Goal: Complete application form

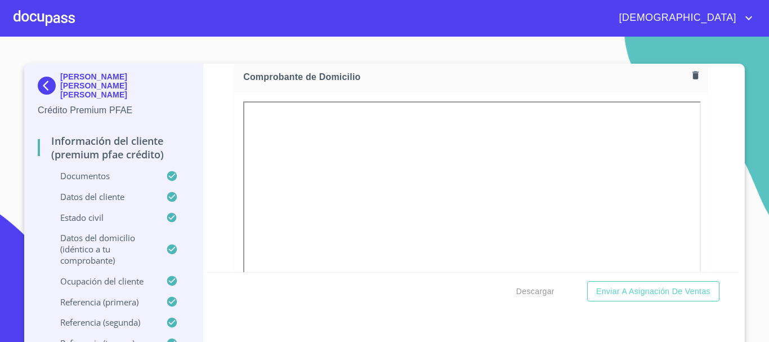
scroll to position [619, 0]
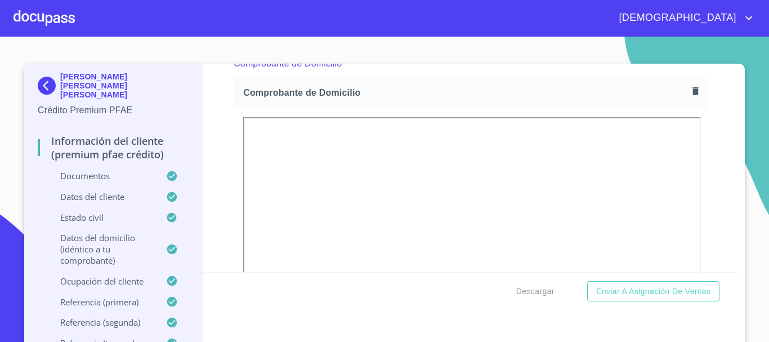
click at [690, 91] on icon "button" at bounding box center [695, 91] width 11 height 11
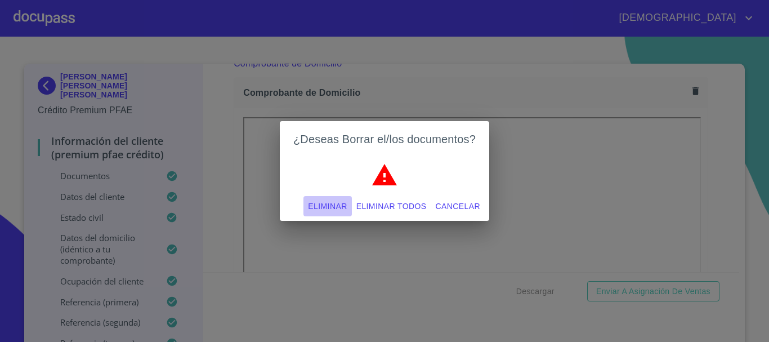
click at [338, 204] on span "Eliminar" at bounding box center [327, 206] width 39 height 14
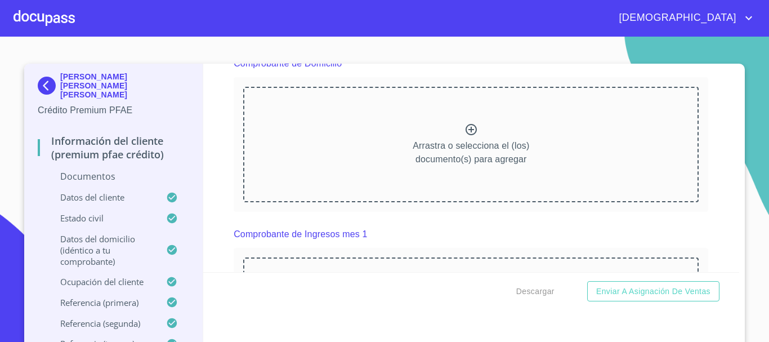
click at [464, 127] on icon at bounding box center [471, 130] width 14 height 14
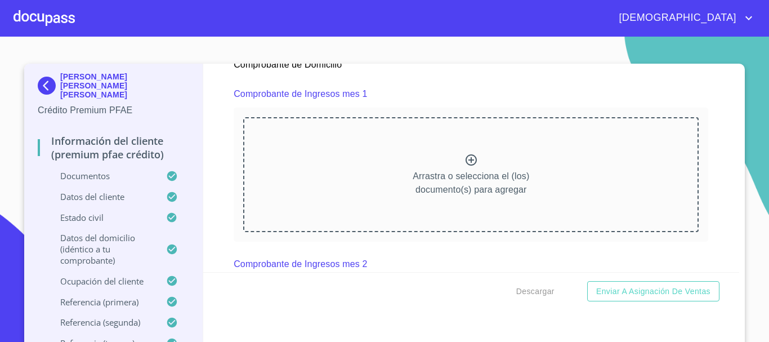
scroll to position [1069, 0]
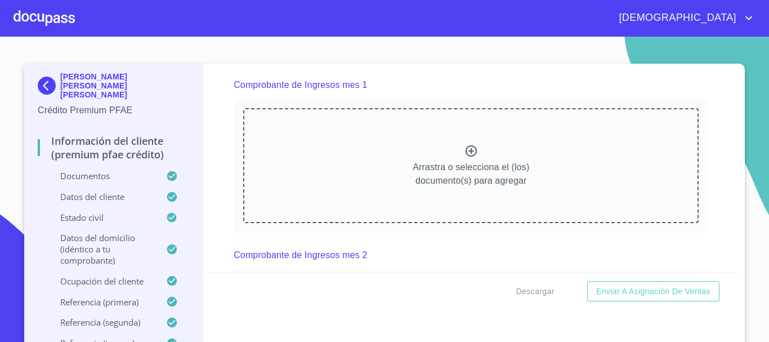
click at [469, 156] on div "Arrastra o selecciona el (los) documento(s) para agregar" at bounding box center [470, 165] width 455 height 115
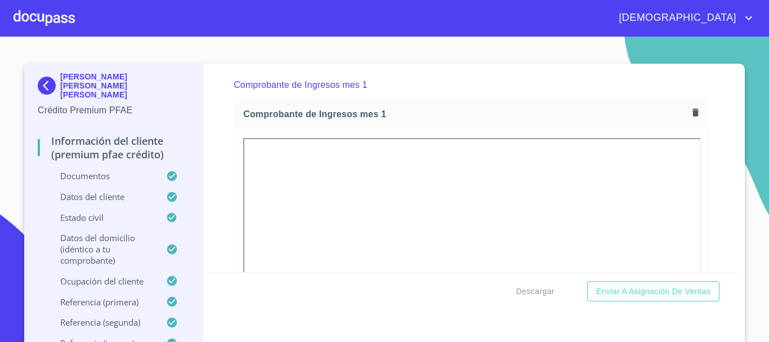
click at [712, 178] on div "Información del cliente (Premium PFAE Crédito) Documentos Documento de identifi…" at bounding box center [471, 168] width 536 height 208
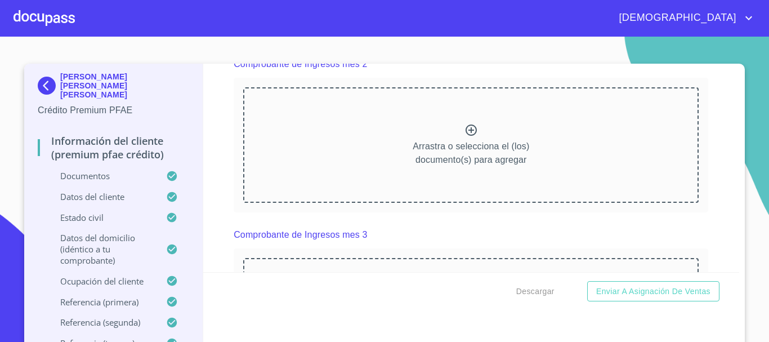
scroll to position [1576, 0]
click at [467, 135] on icon at bounding box center [470, 128] width 11 height 11
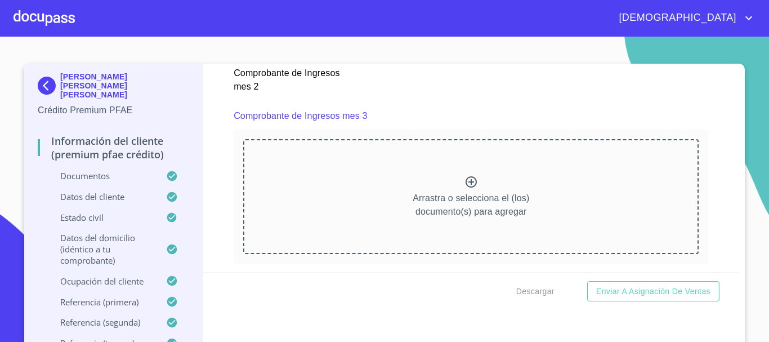
scroll to position [2026, 0]
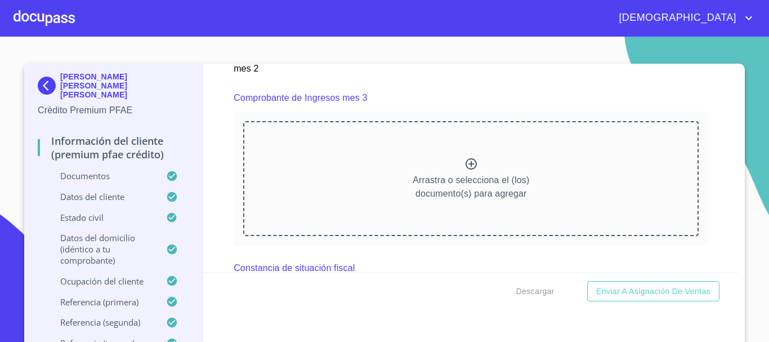
click at [464, 171] on icon at bounding box center [471, 164] width 14 height 14
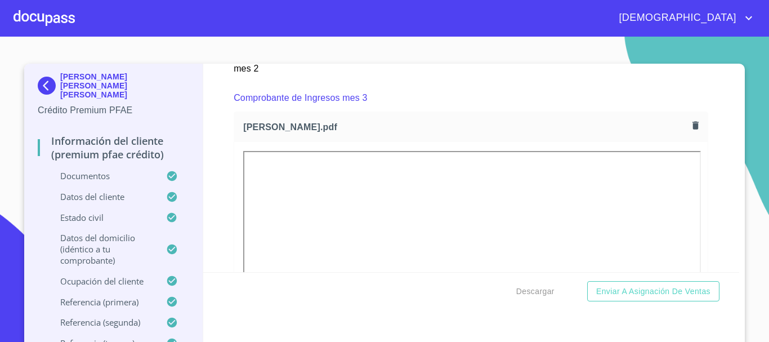
click at [703, 200] on div "Información del cliente (Premium PFAE Crédito) Documentos Documento de identifi…" at bounding box center [471, 168] width 536 height 208
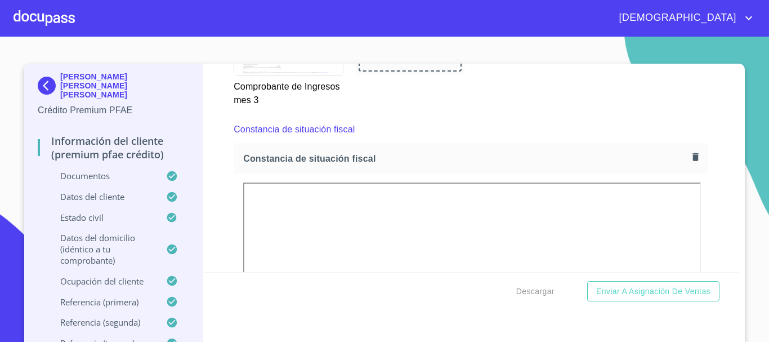
scroll to position [2476, 0]
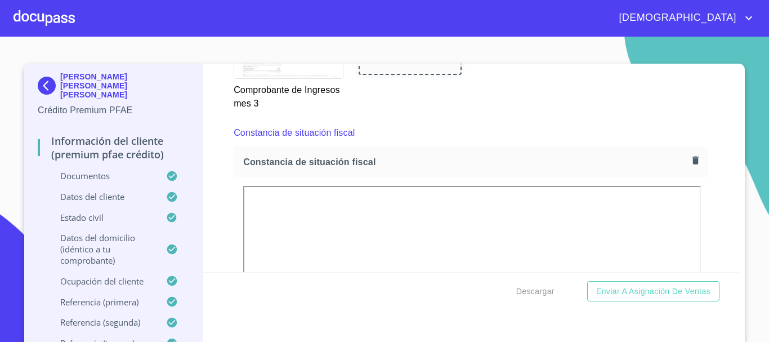
click at [690, 165] on icon "button" at bounding box center [695, 160] width 11 height 11
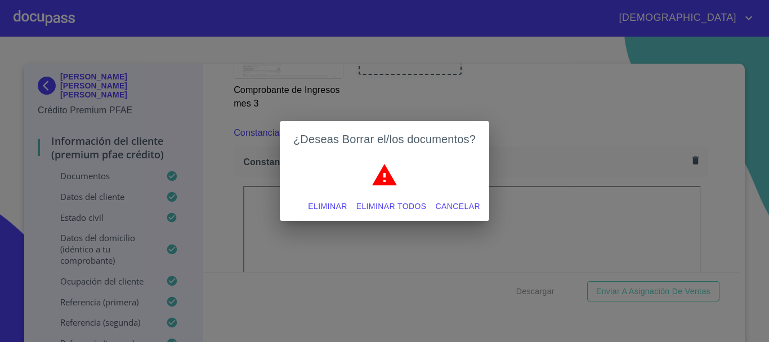
click at [338, 207] on span "Eliminar" at bounding box center [327, 206] width 39 height 14
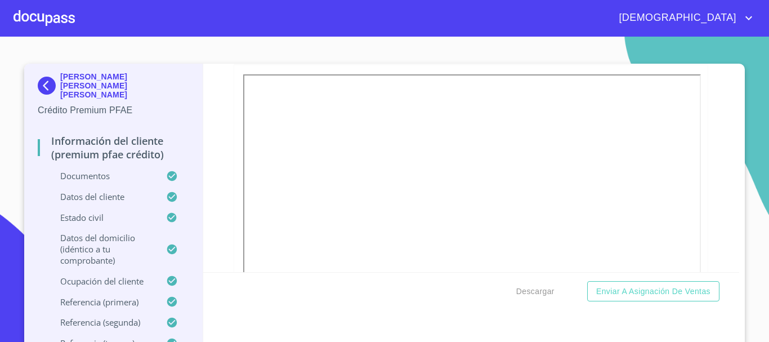
scroll to position [2701, 0]
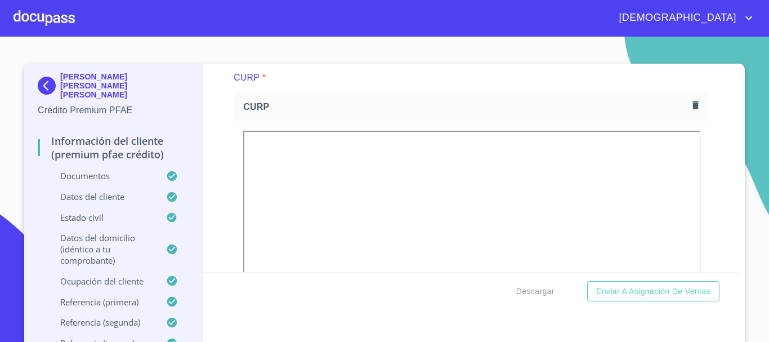
click at [692, 109] on icon "button" at bounding box center [695, 105] width 6 height 8
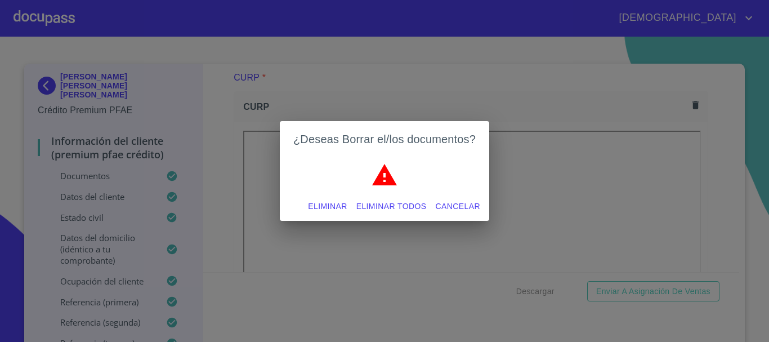
click at [321, 208] on span "Eliminar" at bounding box center [327, 206] width 39 height 14
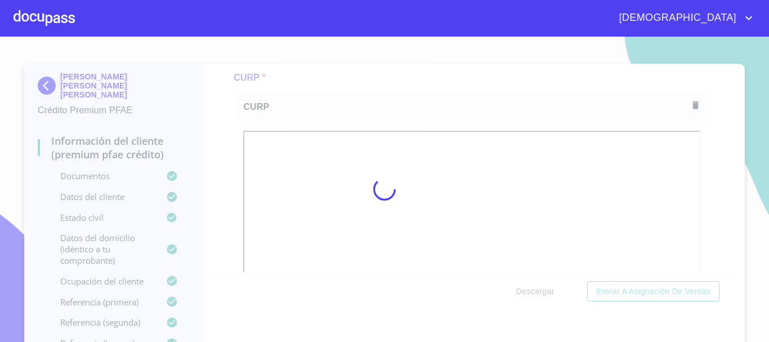
click at [740, 190] on div "[PERSON_NAME] [PERSON_NAME] [PERSON_NAME] Crédito Premium PFAE Información del …" at bounding box center [384, 209] width 720 height 290
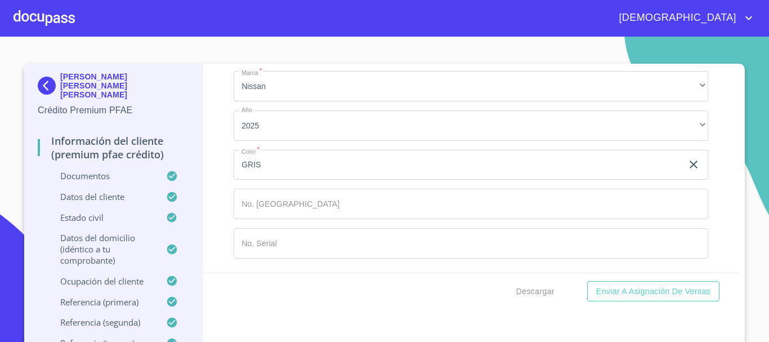
scroll to position [12, 0]
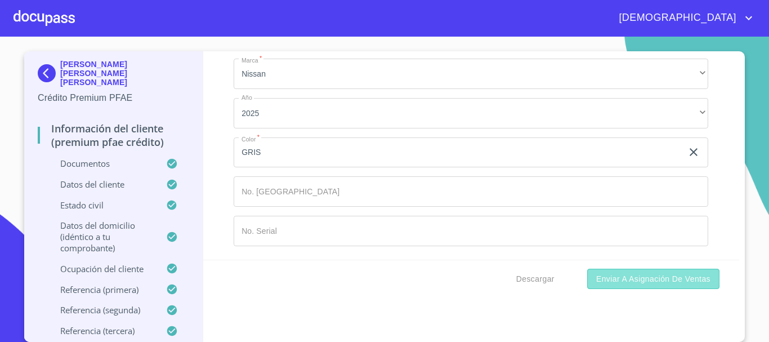
click at [607, 279] on span "Enviar a Asignación de Ventas" at bounding box center [653, 279] width 114 height 14
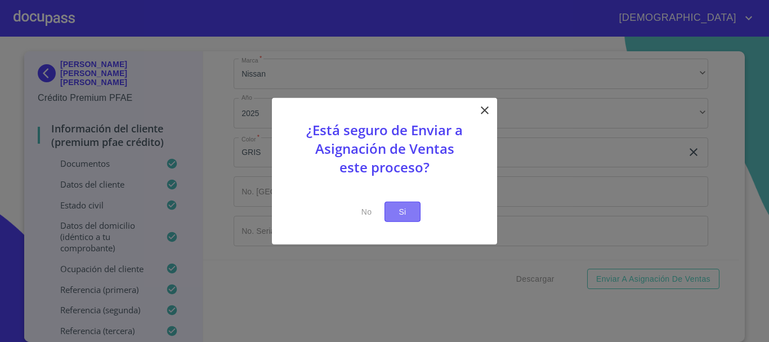
click at [414, 218] on button "Si" at bounding box center [402, 211] width 36 height 21
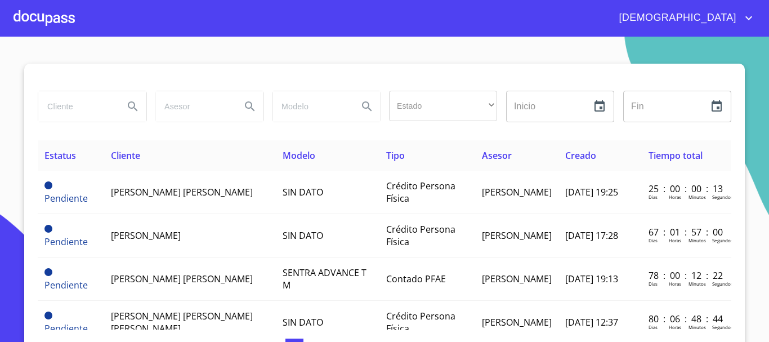
click at [92, 113] on input "search" at bounding box center [76, 106] width 77 height 30
type input "[PERSON_NAME] [PERSON_NAME]"
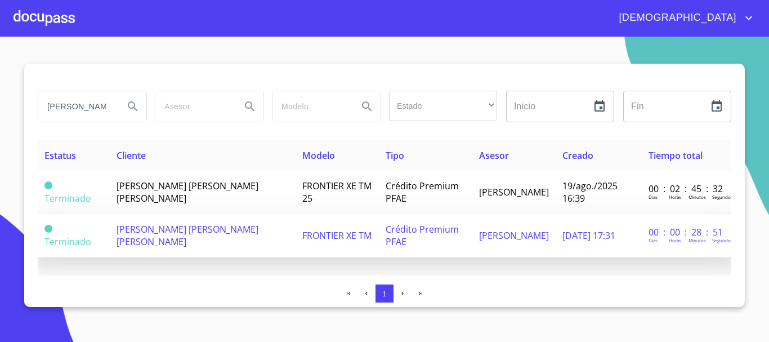
click at [302, 237] on span "FRONTIER XE TM" at bounding box center [336, 235] width 69 height 12
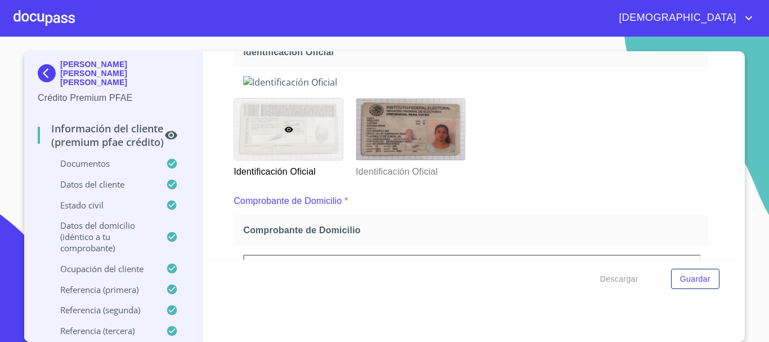
scroll to position [338, 0]
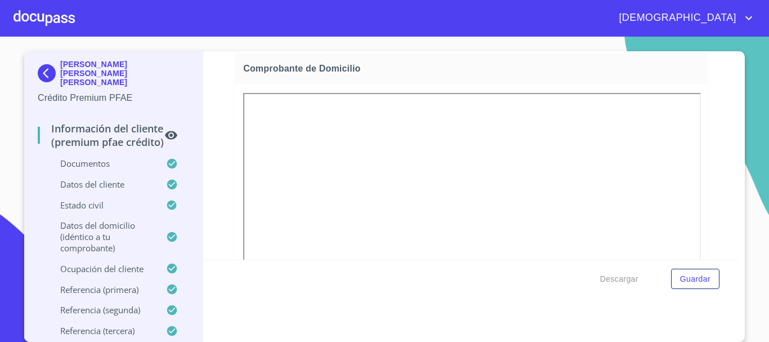
click at [42, 68] on img at bounding box center [49, 73] width 23 height 18
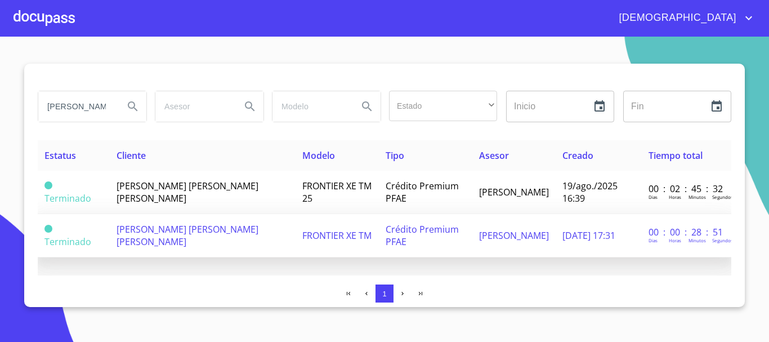
click at [321, 239] on span "FRONTIER XE TM" at bounding box center [336, 235] width 69 height 12
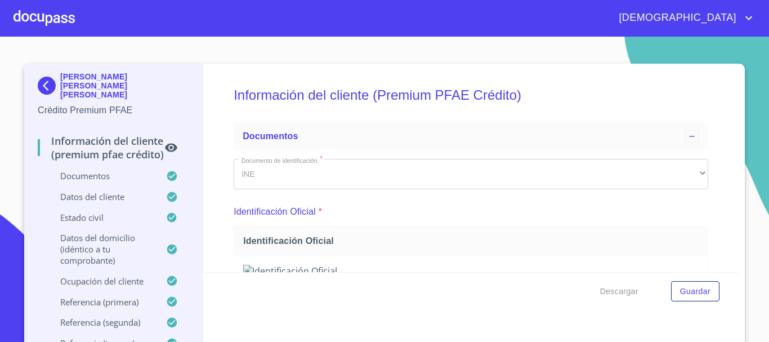
click at [31, 78] on div "[PERSON_NAME] [PERSON_NAME] [PERSON_NAME] Crédito Premium PFAE Información del …" at bounding box center [113, 209] width 179 height 290
click at [38, 81] on img at bounding box center [49, 86] width 23 height 18
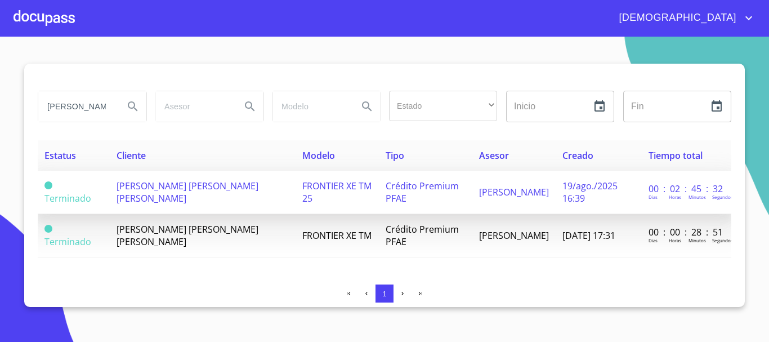
click at [269, 191] on td "[PERSON_NAME] [PERSON_NAME] [PERSON_NAME]" at bounding box center [203, 192] width 186 height 43
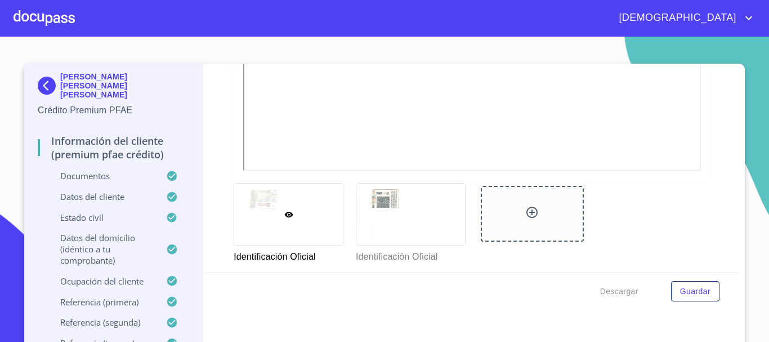
scroll to position [563, 0]
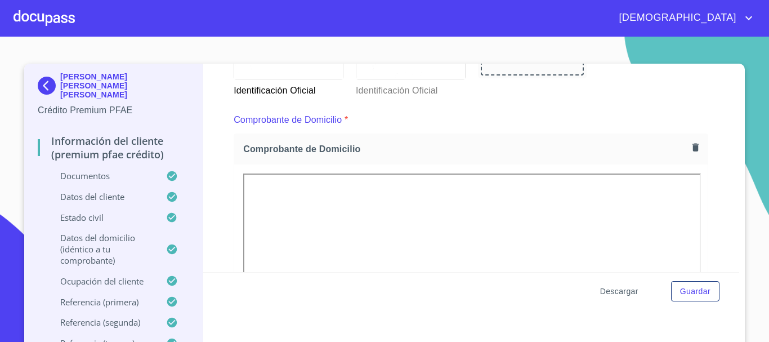
click at [620, 293] on span "Descargar" at bounding box center [619, 291] width 38 height 14
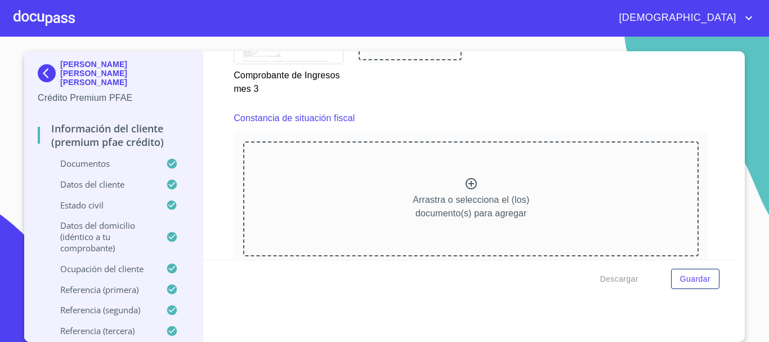
scroll to position [2557, 0]
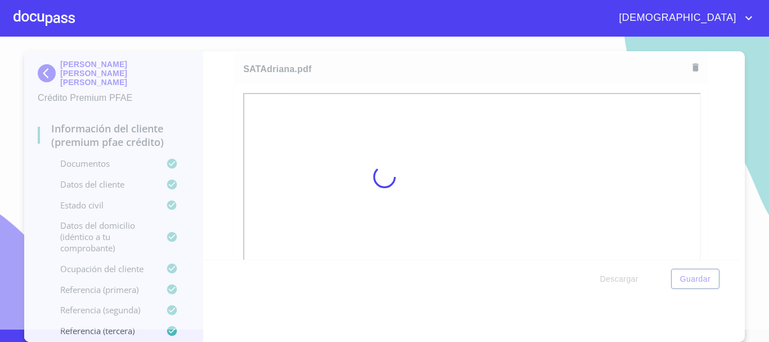
click at [752, 146] on div at bounding box center [384, 176] width 769 height 305
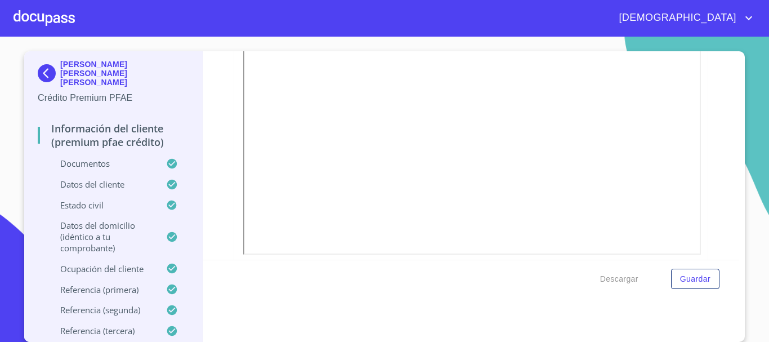
scroll to position [3232, 0]
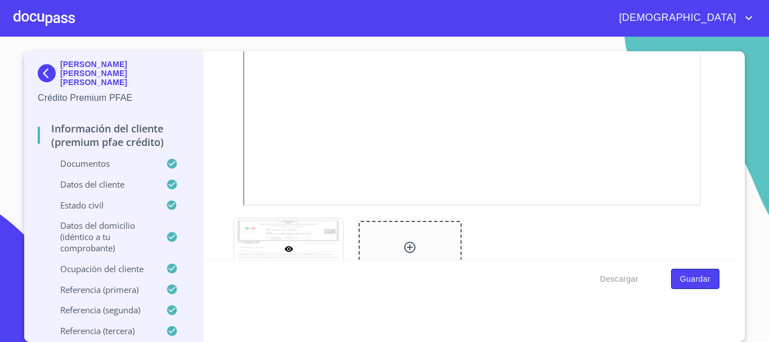
click at [684, 284] on span "Guardar" at bounding box center [695, 279] width 30 height 14
